Goal: Use online tool/utility: Utilize a website feature to perform a specific function

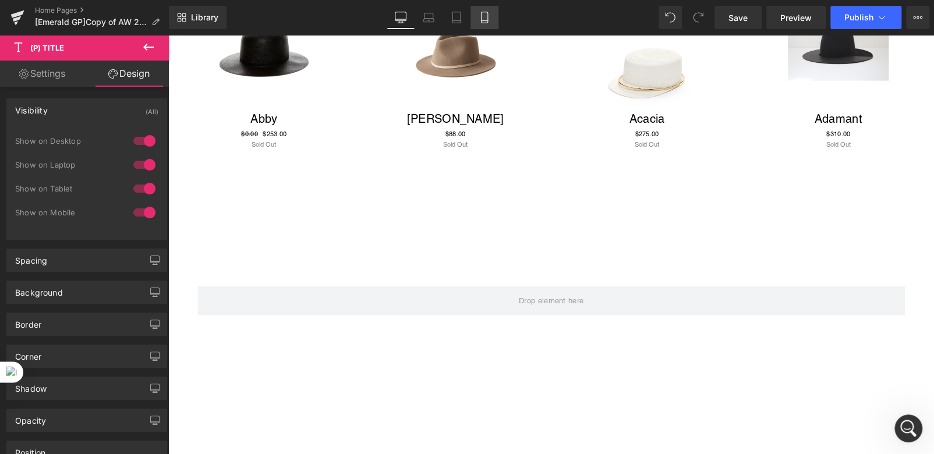
click at [488, 20] on icon at bounding box center [484, 18] width 12 height 12
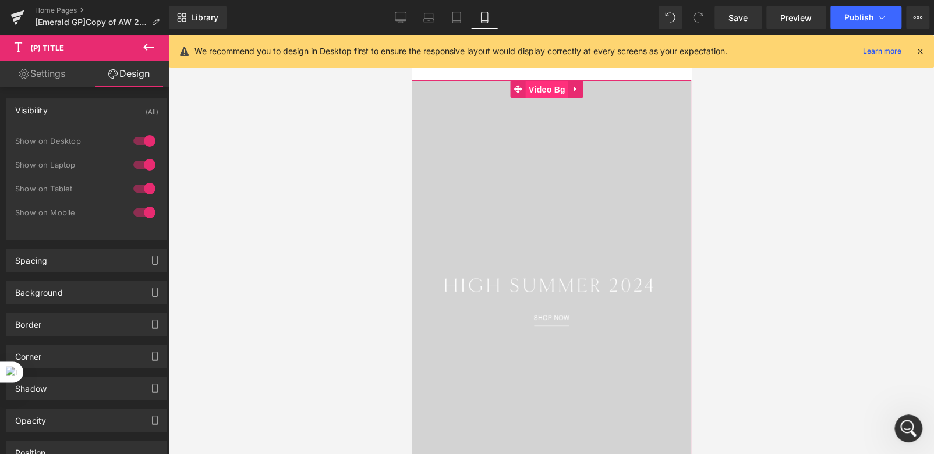
click at [548, 93] on span "Video Bg" at bounding box center [546, 89] width 42 height 17
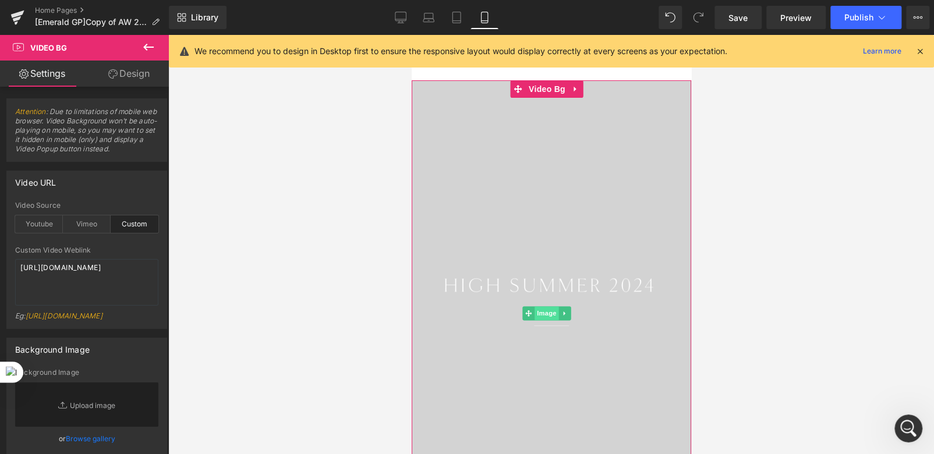
click at [544, 311] on span "Image" at bounding box center [546, 313] width 24 height 14
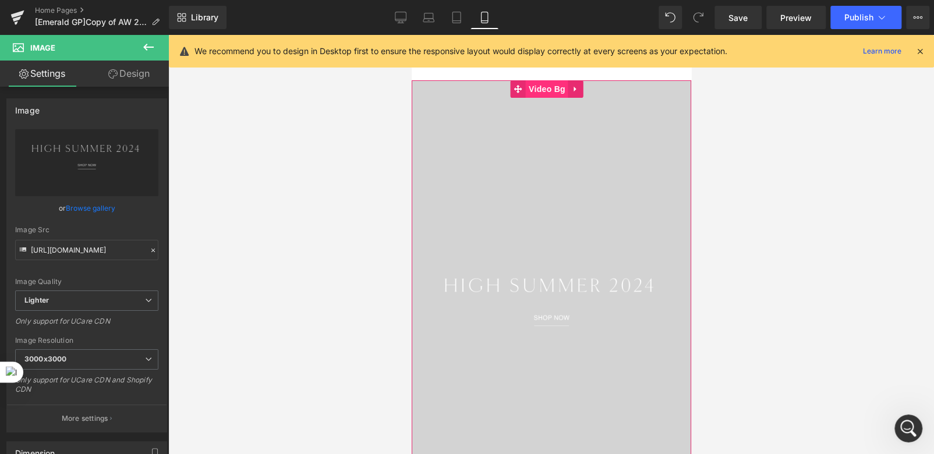
click at [545, 88] on span "Video Bg" at bounding box center [546, 88] width 42 height 17
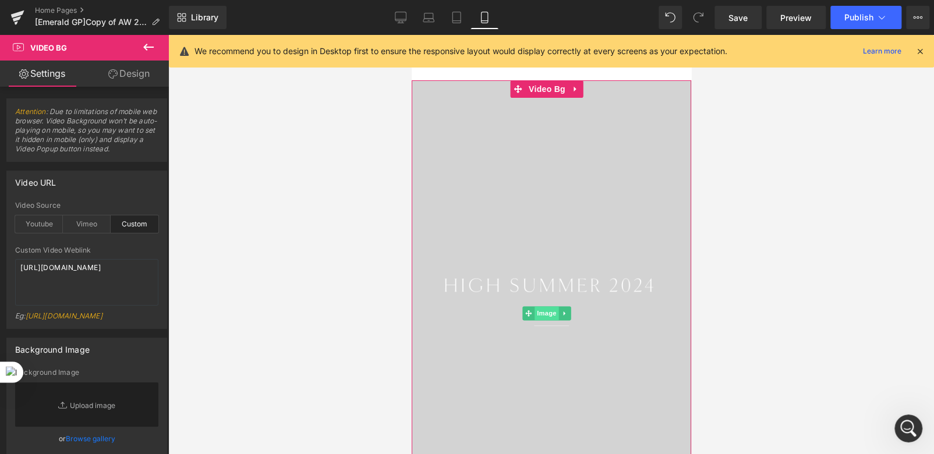
click at [541, 314] on span "Image" at bounding box center [546, 313] width 24 height 14
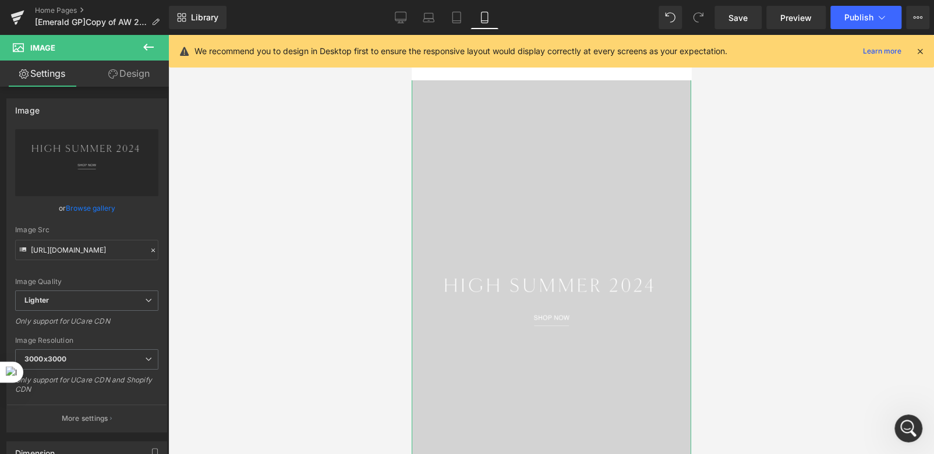
click at [132, 79] on link "Design" at bounding box center [129, 74] width 84 height 26
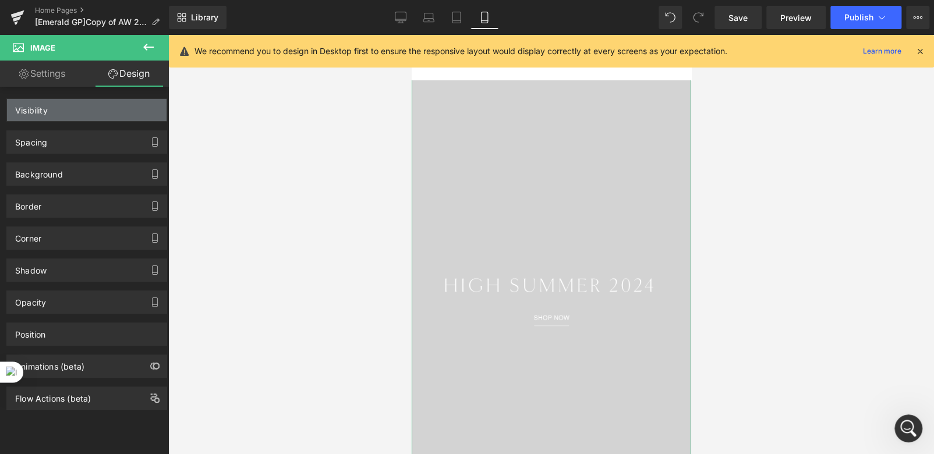
click at [105, 116] on div "Visibility" at bounding box center [86, 110] width 159 height 22
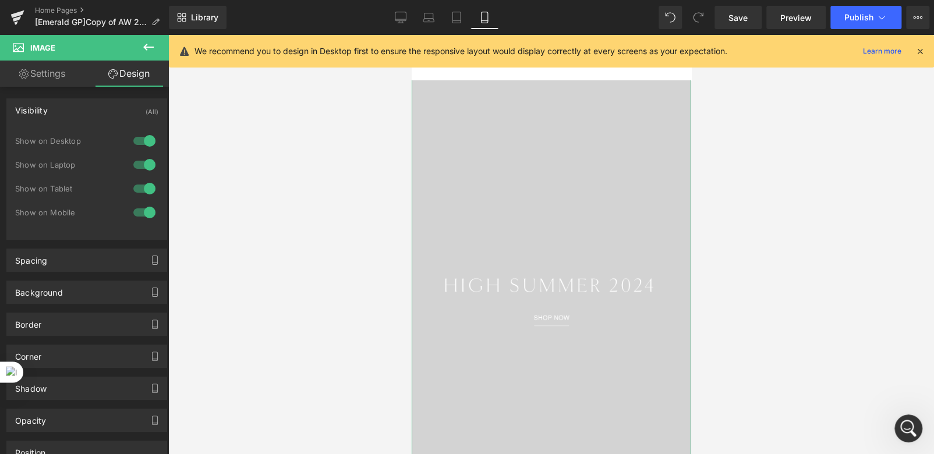
click at [147, 213] on div at bounding box center [144, 212] width 28 height 19
click at [135, 215] on div at bounding box center [144, 212] width 28 height 19
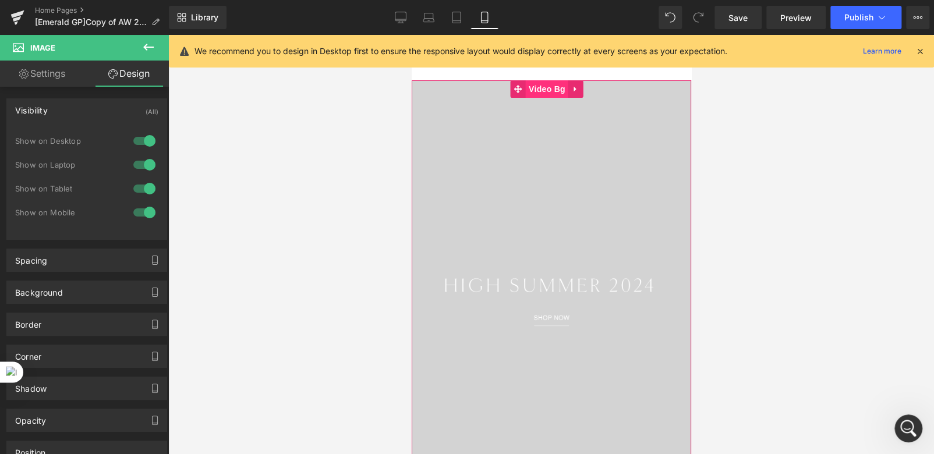
click at [540, 89] on span "Video Bg" at bounding box center [546, 88] width 42 height 17
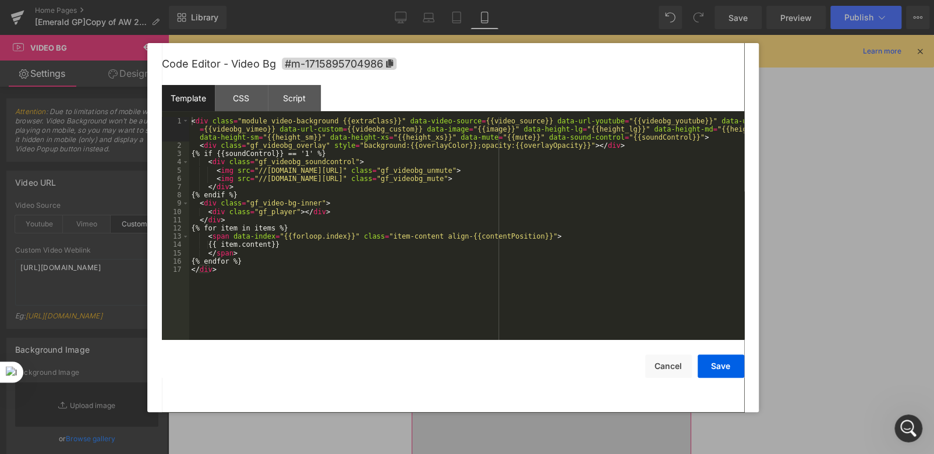
click at [510, 0] on div "Video Bg You are previewing how the will restyle your page. You can not edit El…" at bounding box center [467, 0] width 934 height 0
click at [245, 100] on div "CSS" at bounding box center [241, 98] width 53 height 26
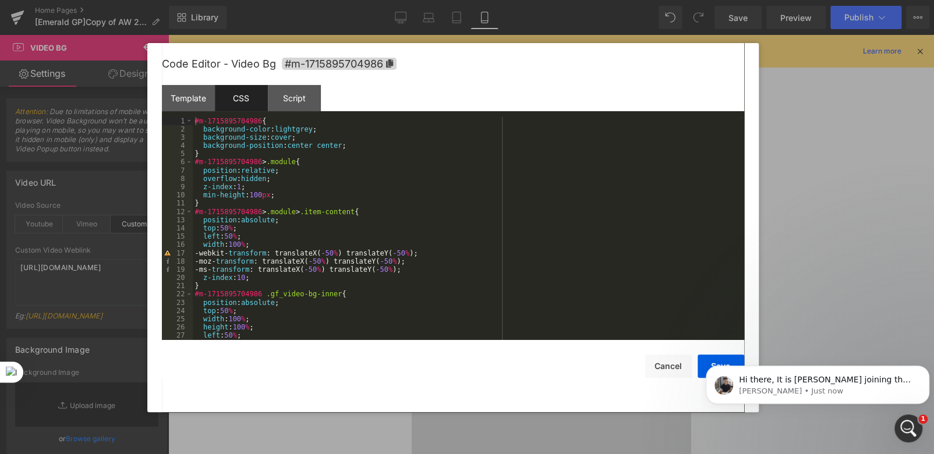
click at [782, 76] on div at bounding box center [467, 227] width 934 height 454
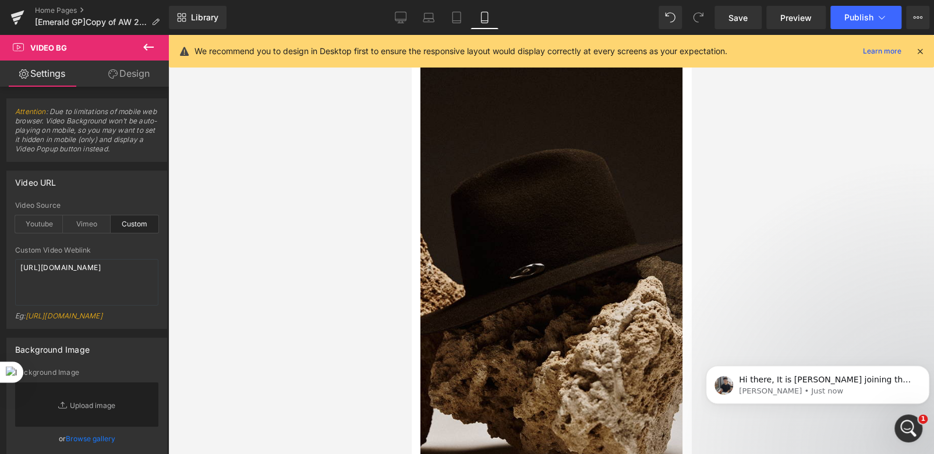
scroll to position [1979, 0]
